Goal: Information Seeking & Learning: Learn about a topic

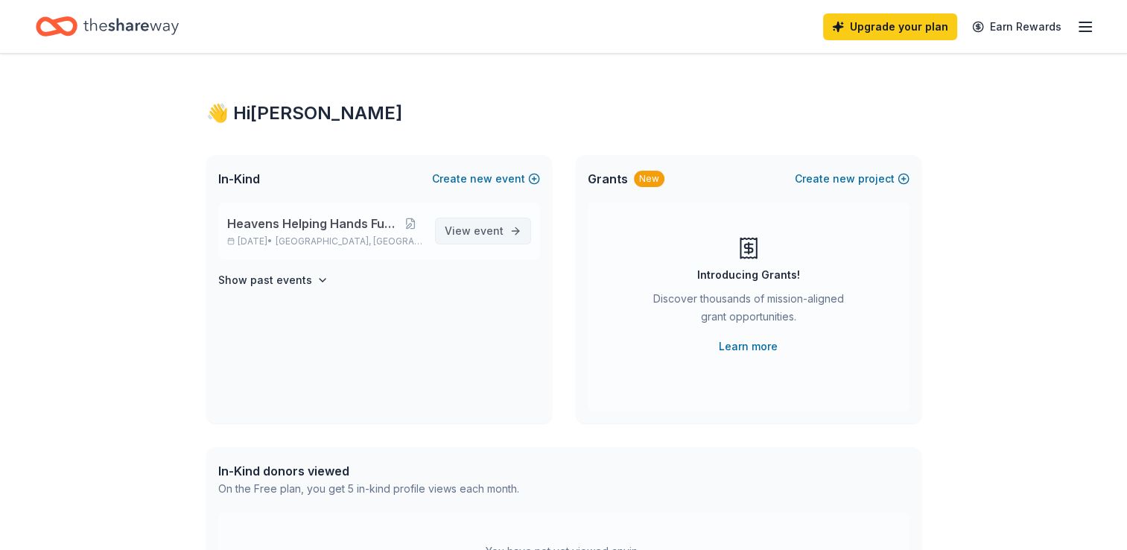
click at [483, 229] on span "event" at bounding box center [489, 230] width 30 height 13
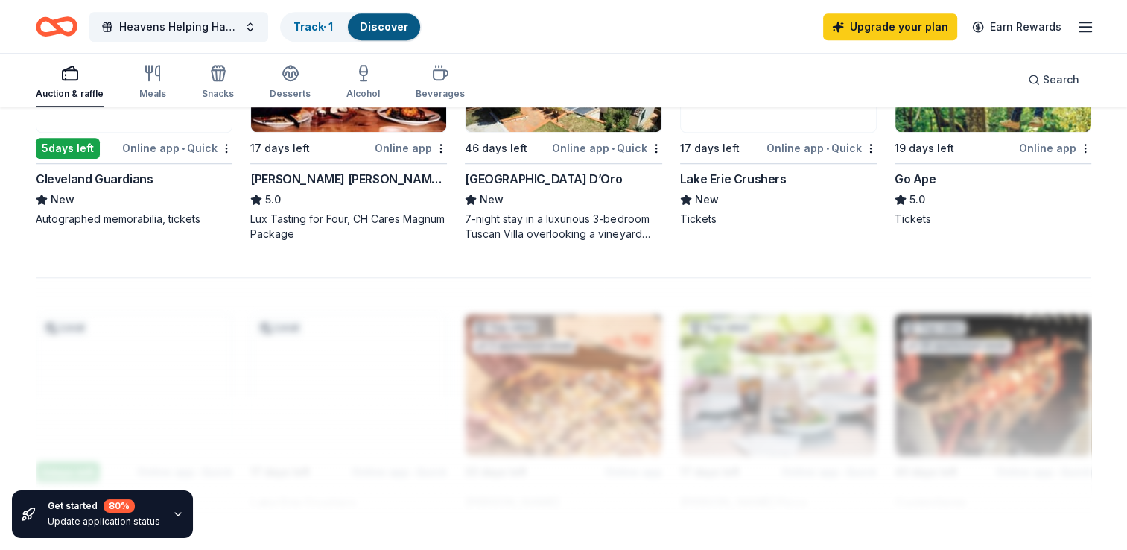
scroll to position [1141, 0]
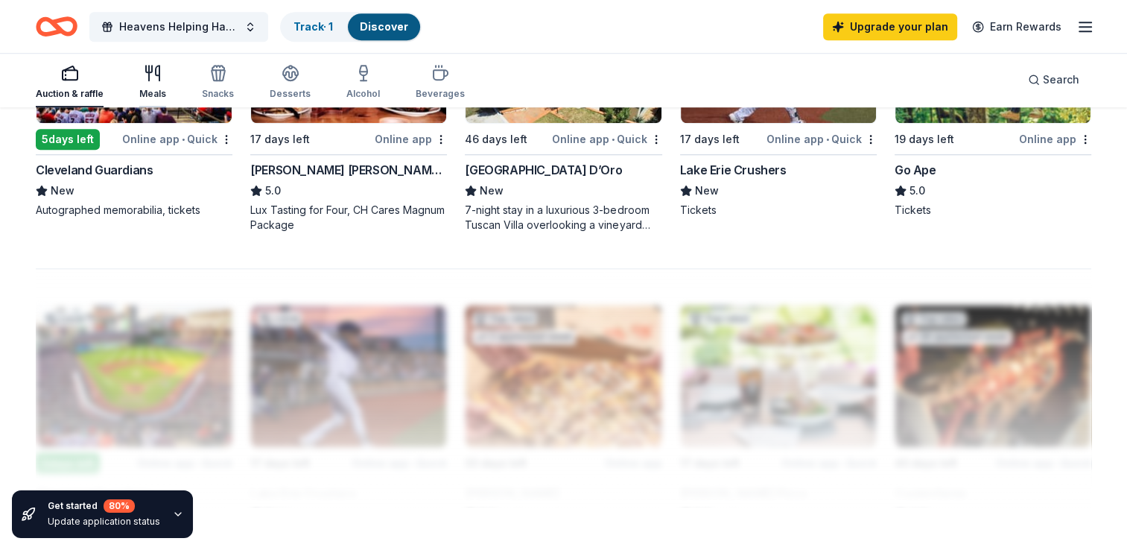
click at [150, 80] on icon "button" at bounding box center [153, 73] width 18 height 18
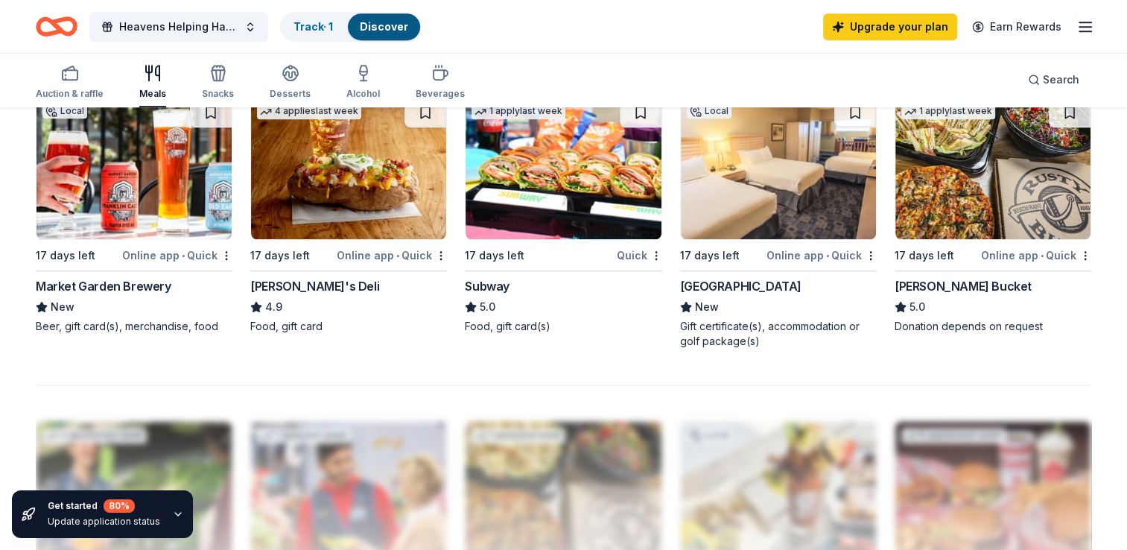
scroll to position [1052, 0]
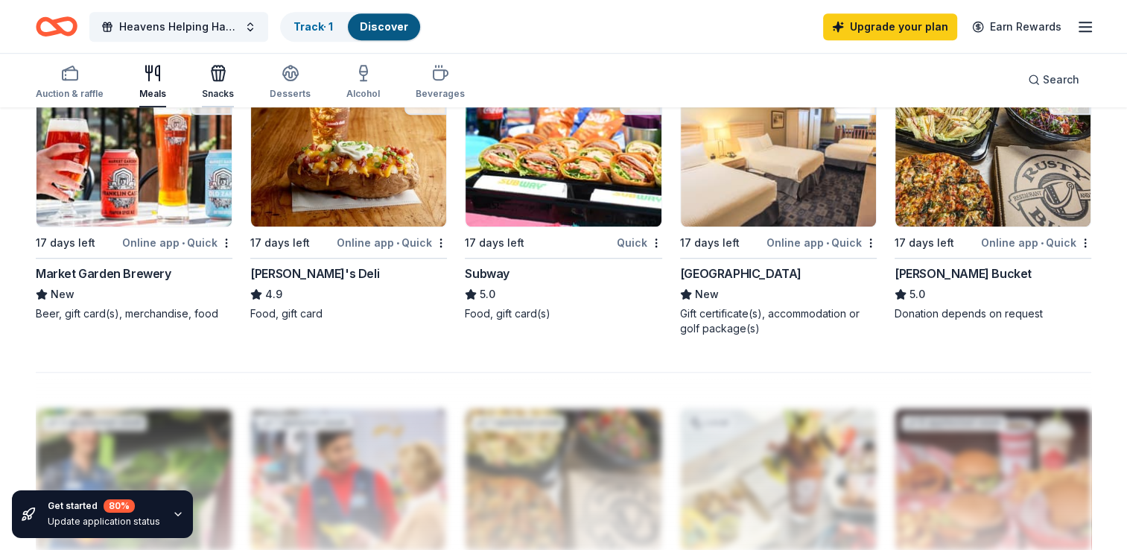
click at [209, 83] on div "Snacks" at bounding box center [218, 82] width 32 height 36
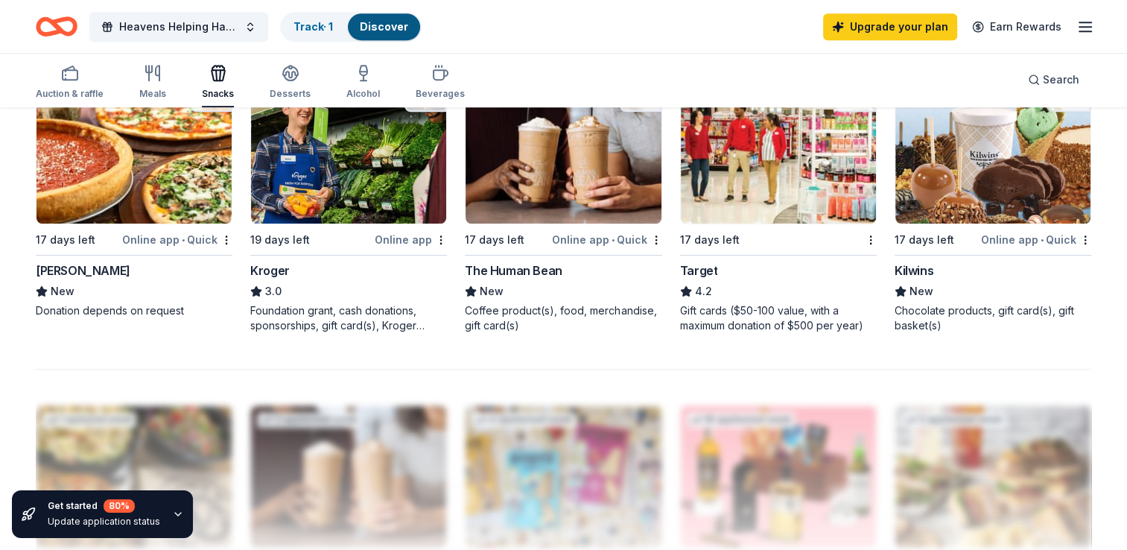
scroll to position [1062, 0]
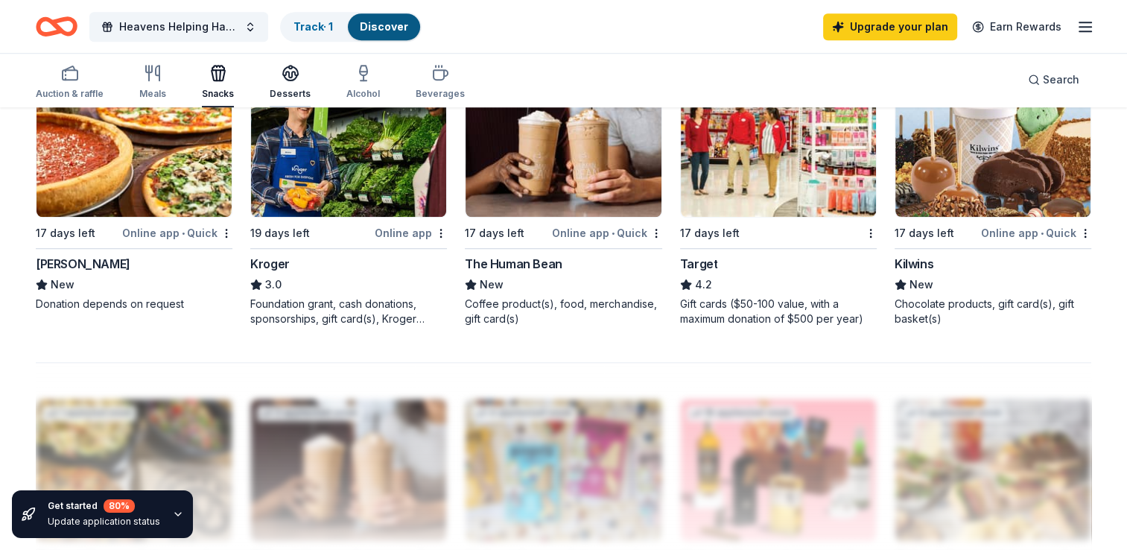
click at [298, 91] on div "Desserts" at bounding box center [290, 94] width 41 height 12
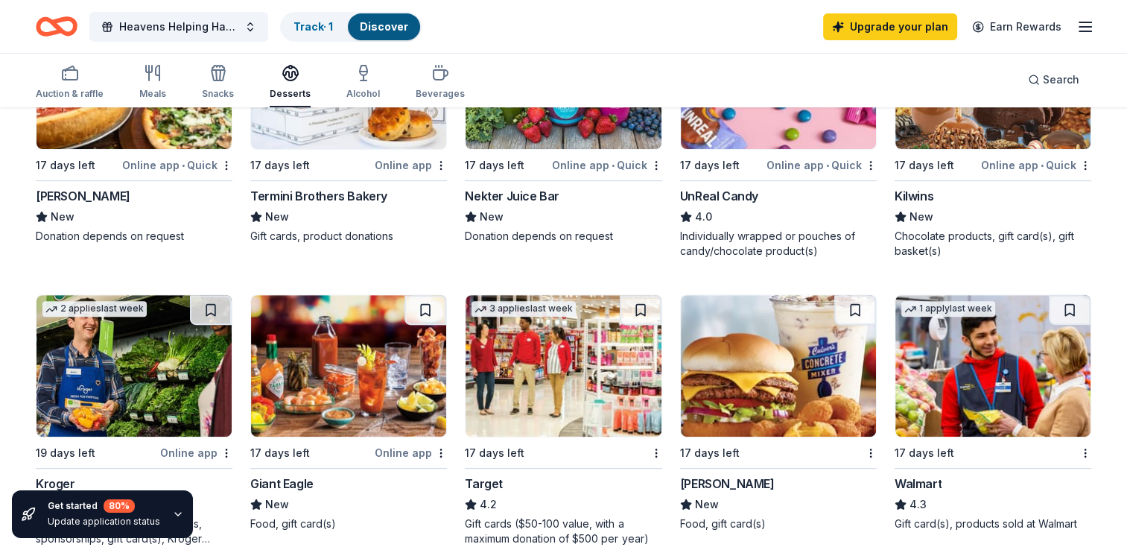
scroll to position [556, 0]
